Goal: Transaction & Acquisition: Book appointment/travel/reservation

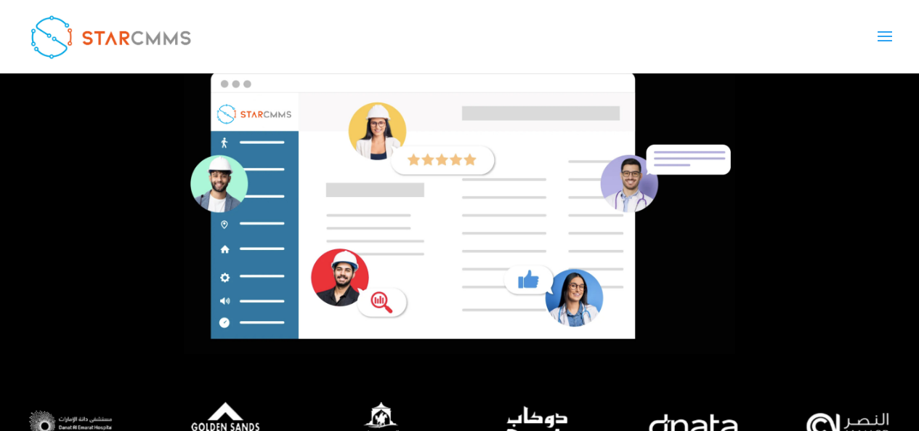
scroll to position [288, 0]
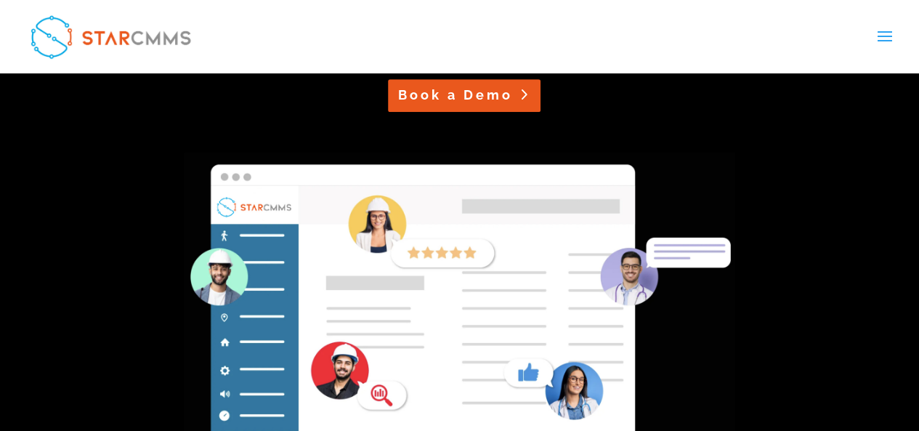
click at [448, 106] on link "Book a Demo" at bounding box center [464, 95] width 153 height 33
